Goal: Transaction & Acquisition: Purchase product/service

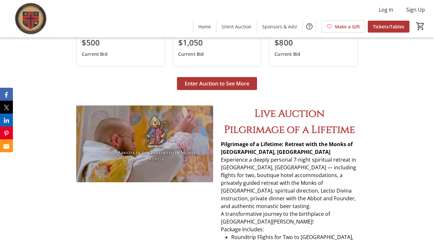
scroll to position [467, 0]
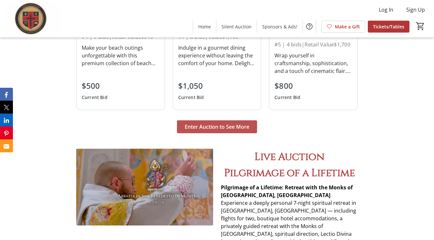
click at [220, 127] on span "Enter Auction to See More" at bounding box center [217, 127] width 65 height 8
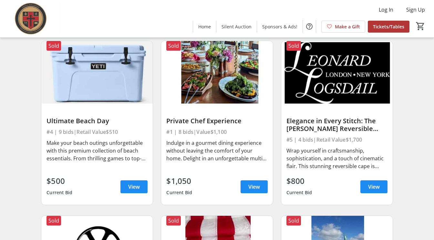
scroll to position [229, 0]
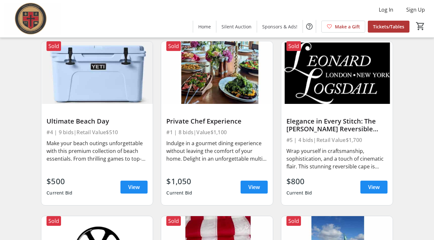
click at [103, 93] on img at bounding box center [96, 72] width 111 height 63
click at [137, 189] on span "View" at bounding box center [134, 188] width 12 height 8
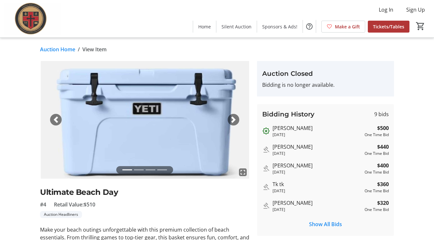
click at [235, 116] on div "Next" at bounding box center [234, 120] width 12 height 12
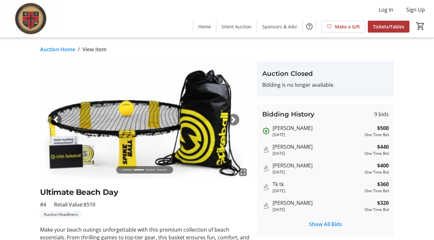
click at [234, 119] on span "button" at bounding box center [233, 120] width 6 height 6
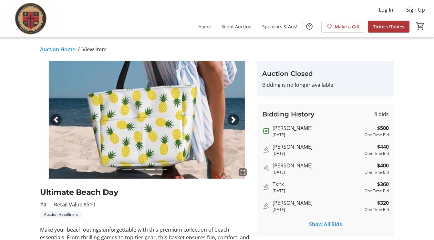
click at [234, 119] on span "button" at bounding box center [233, 120] width 6 height 6
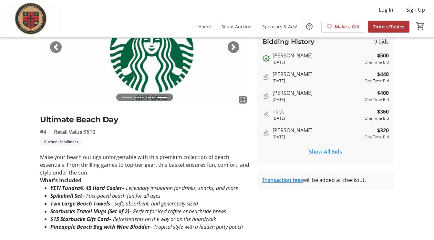
scroll to position [75, 0]
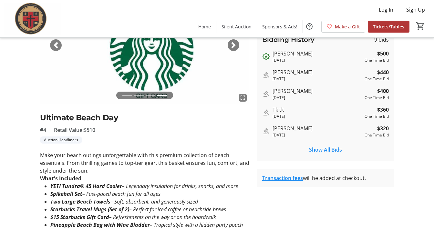
click at [240, 46] on img at bounding box center [144, 45] width 209 height 118
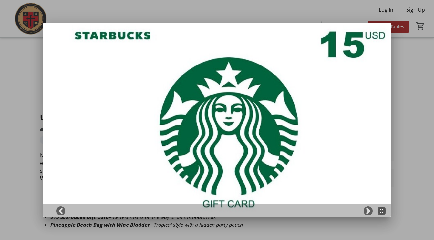
click at [38, 90] on div at bounding box center [217, 120] width 434 height 240
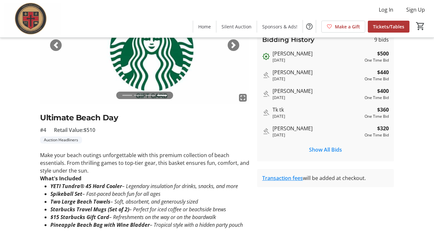
scroll to position [75, 0]
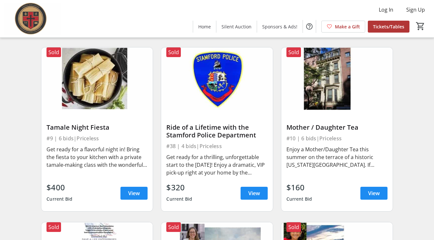
scroll to position [573, 0]
